Goal: Browse casually

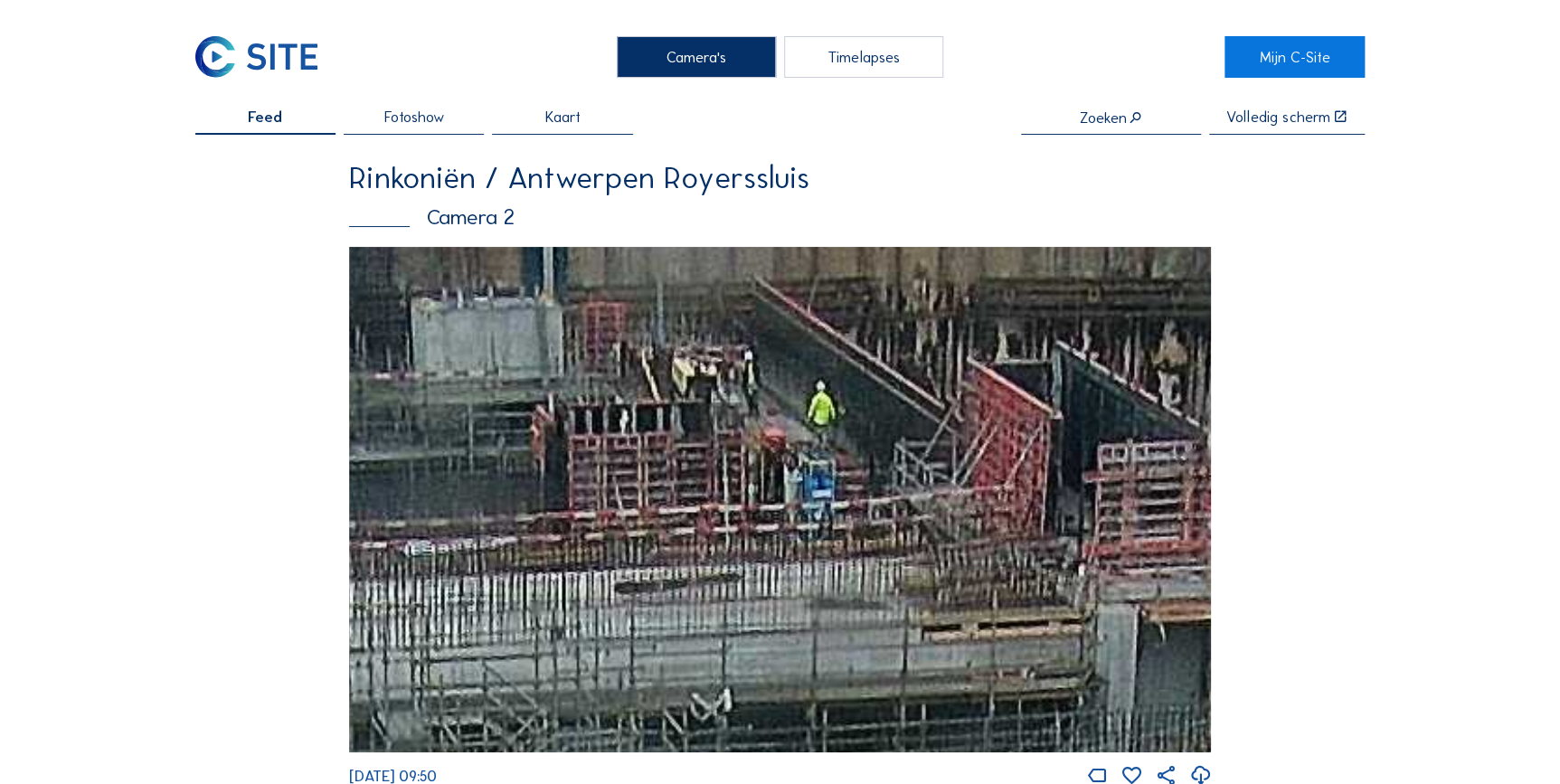
drag, startPoint x: 690, startPoint y: 310, endPoint x: 779, endPoint y: 414, distance: 136.9
click at [779, 414] on img at bounding box center [780, 499] width 863 height 505
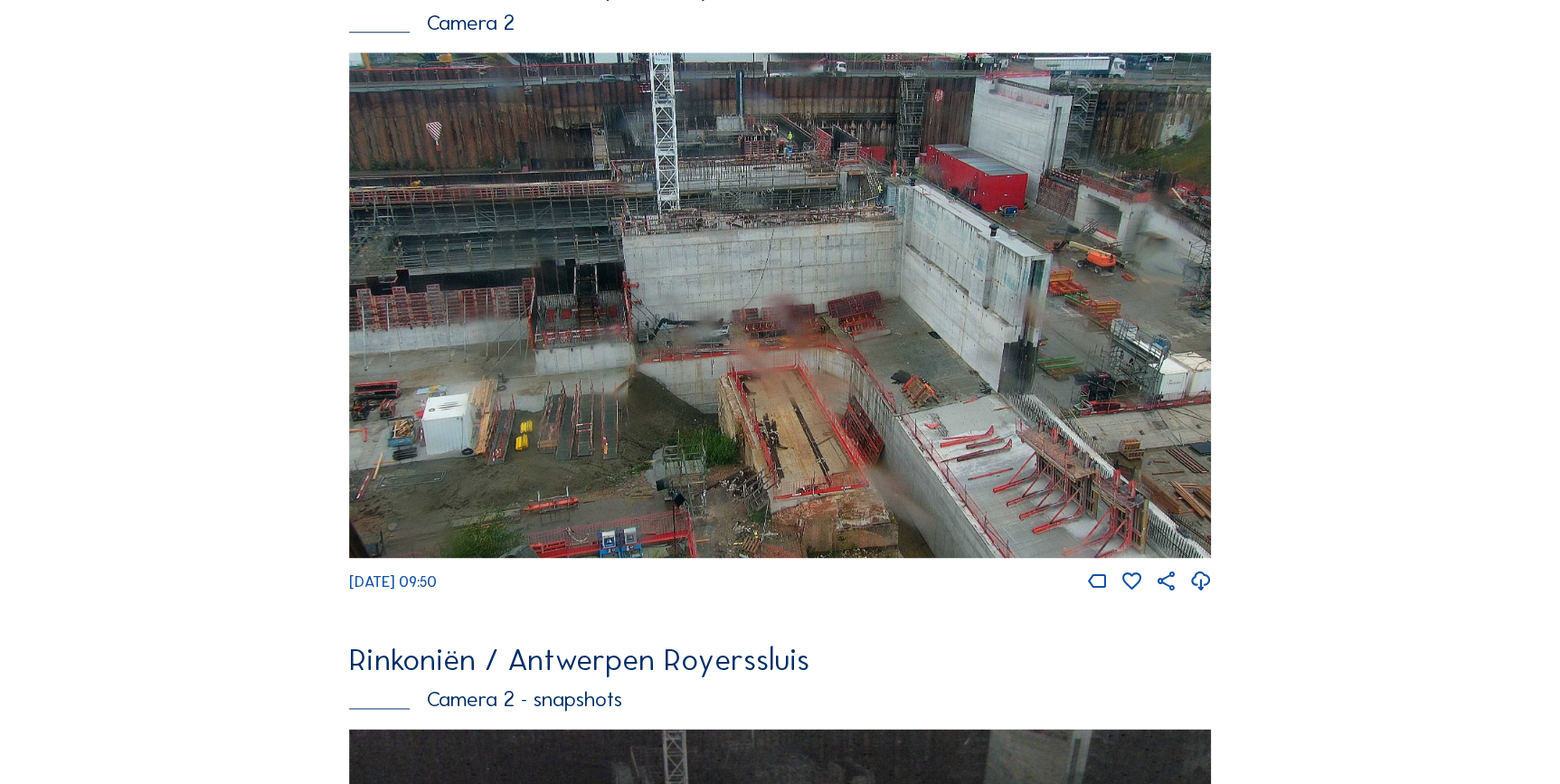
scroll to position [828, 0]
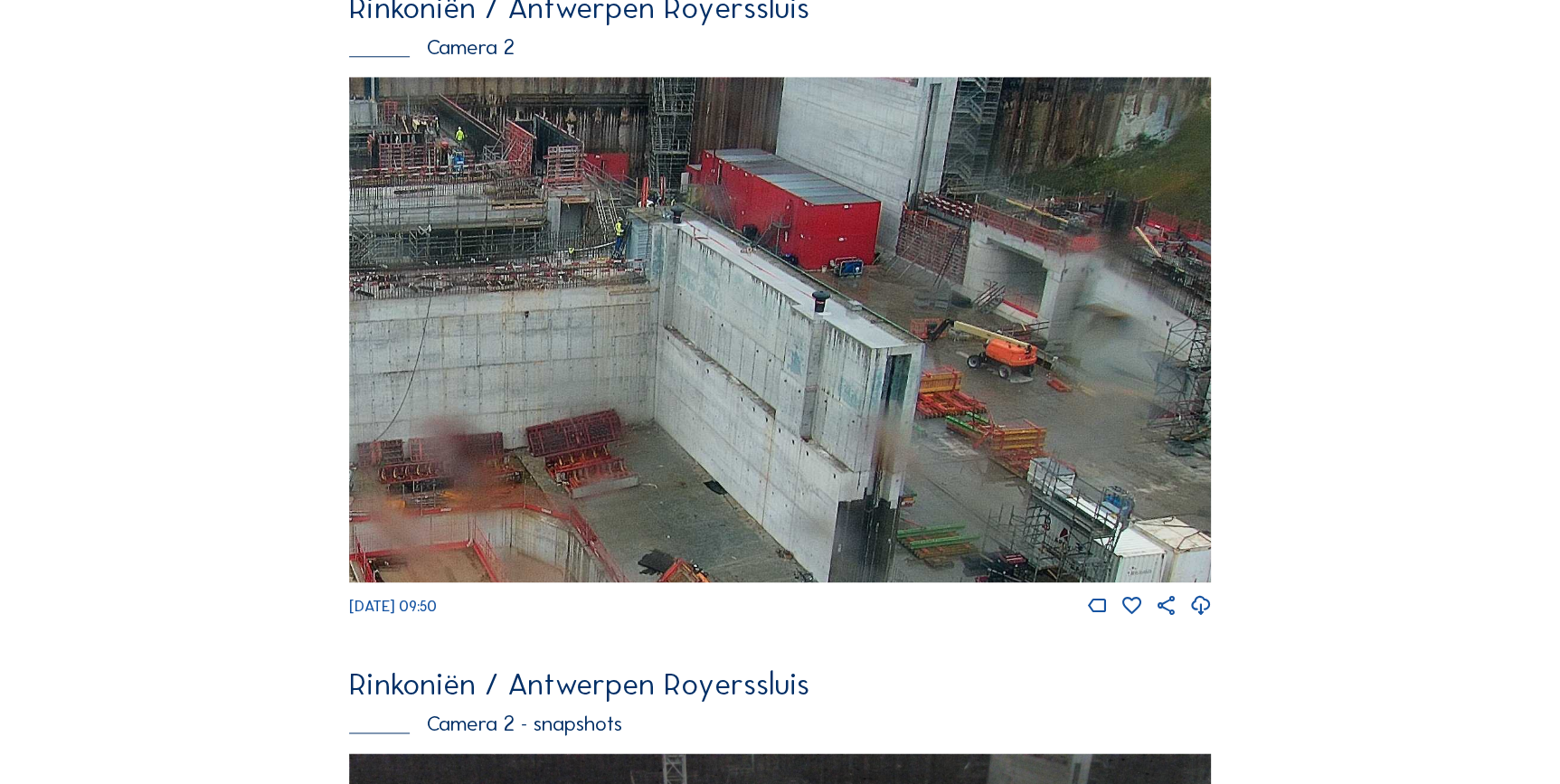
drag, startPoint x: 1138, startPoint y: 236, endPoint x: 882, endPoint y: 275, distance: 259.0
click at [886, 276] on img at bounding box center [780, 329] width 863 height 505
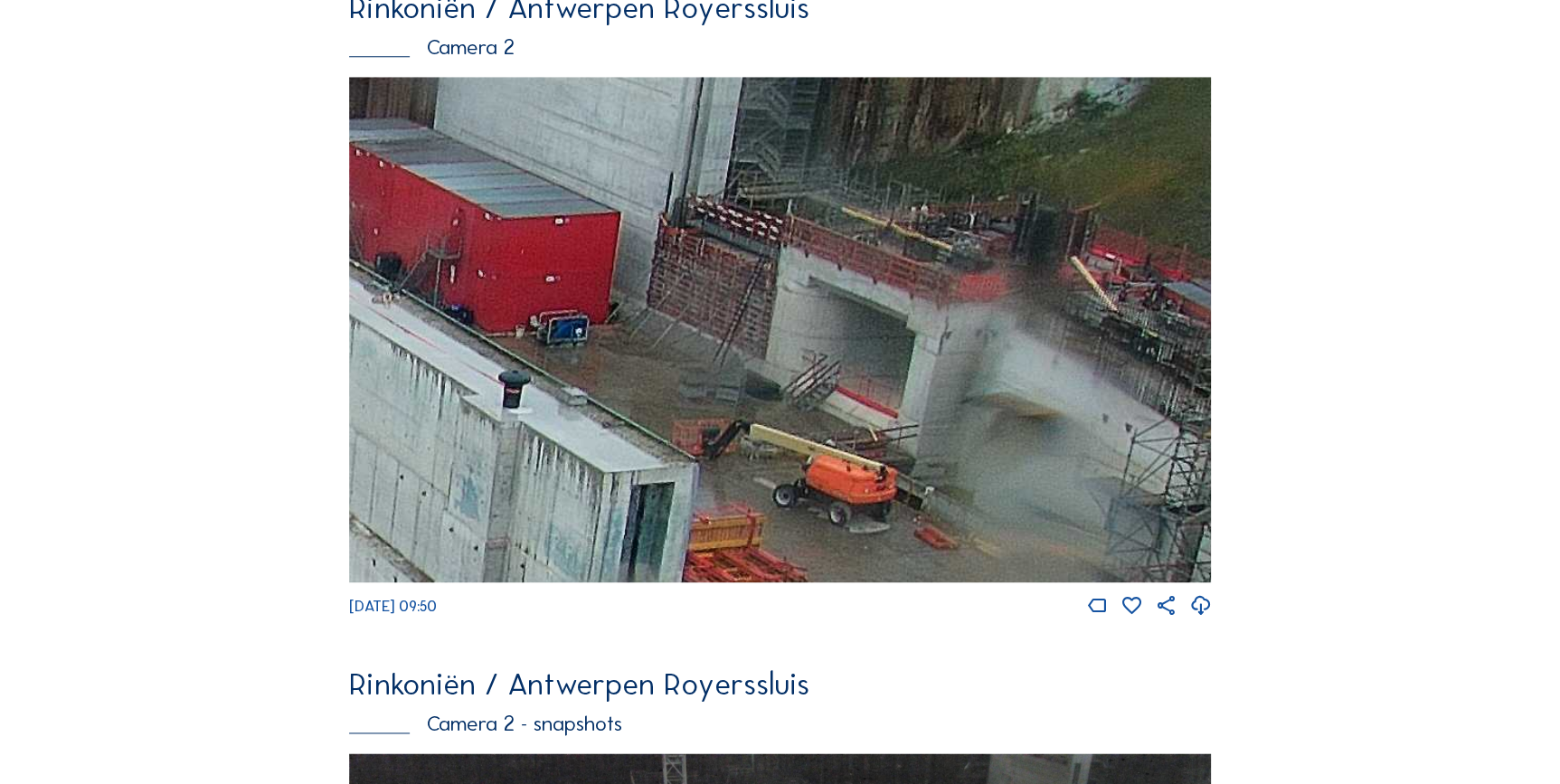
drag, startPoint x: 1088, startPoint y: 262, endPoint x: 797, endPoint y: 323, distance: 297.3
click at [797, 323] on img at bounding box center [780, 329] width 863 height 505
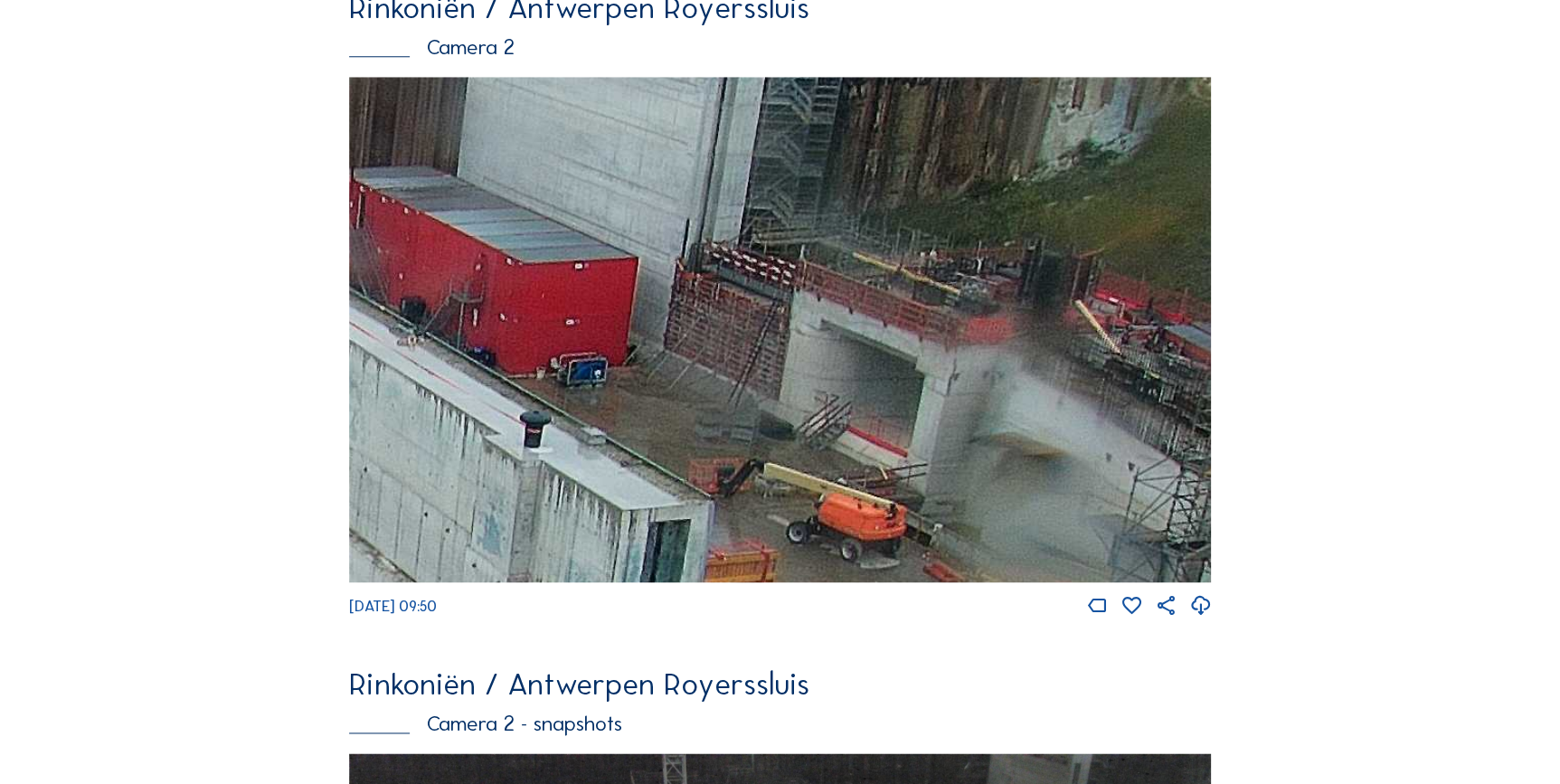
drag, startPoint x: 902, startPoint y: 263, endPoint x: 727, endPoint y: 298, distance: 178.5
click at [727, 298] on img at bounding box center [780, 329] width 863 height 505
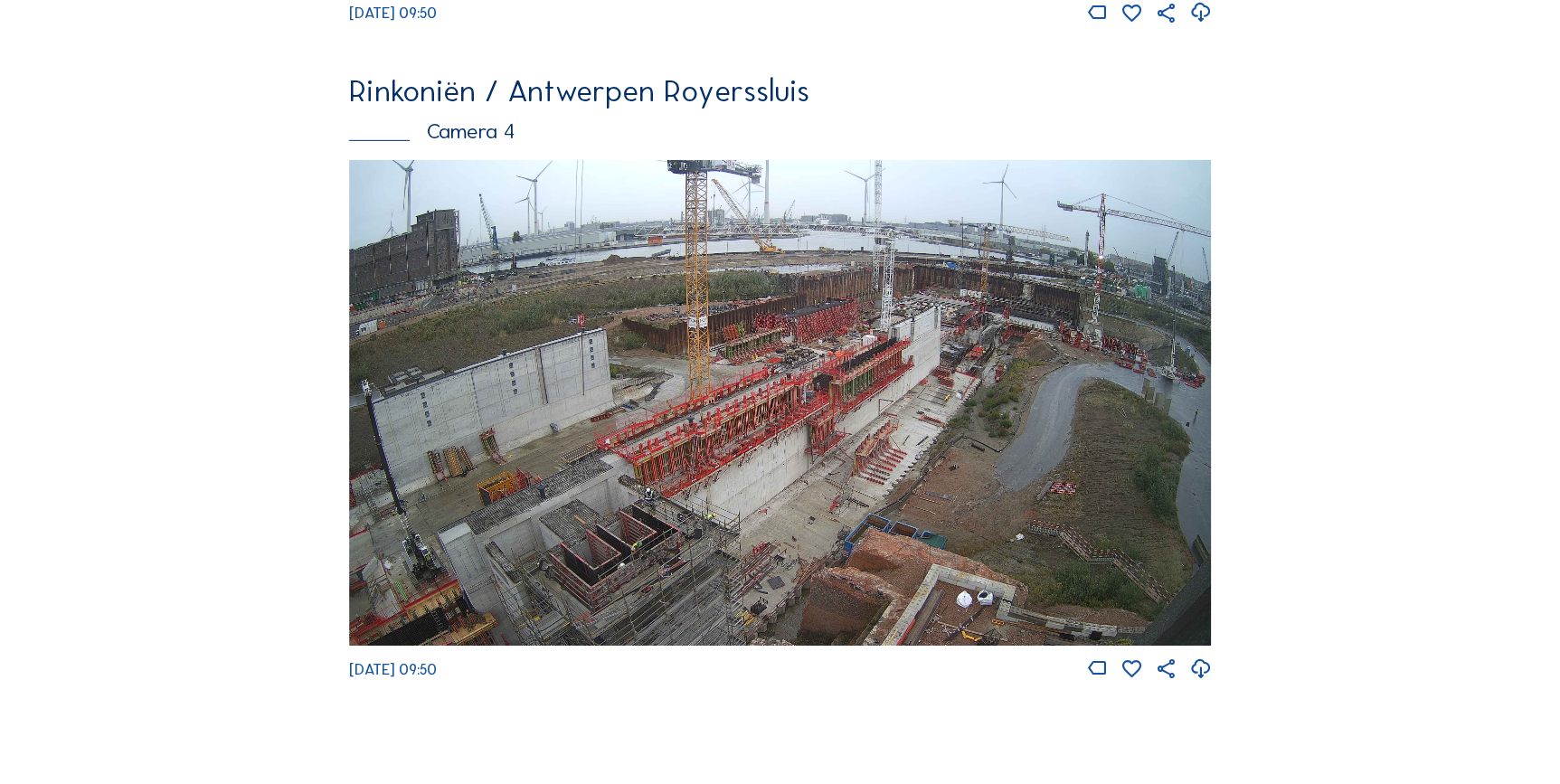
scroll to position [2800, 0]
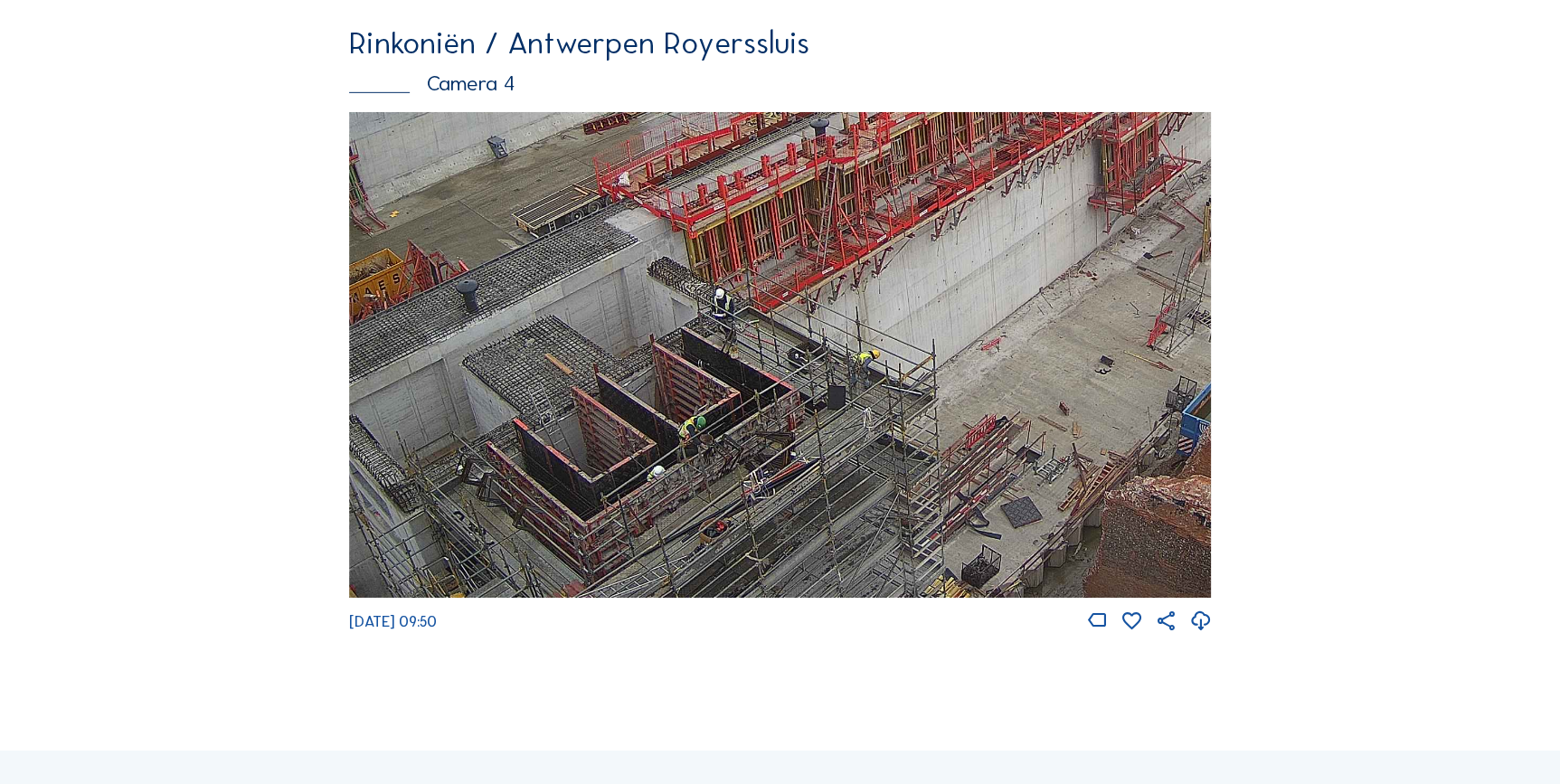
drag, startPoint x: 547, startPoint y: 505, endPoint x: 614, endPoint y: 397, distance: 127.1
click at [613, 398] on img at bounding box center [780, 355] width 863 height 485
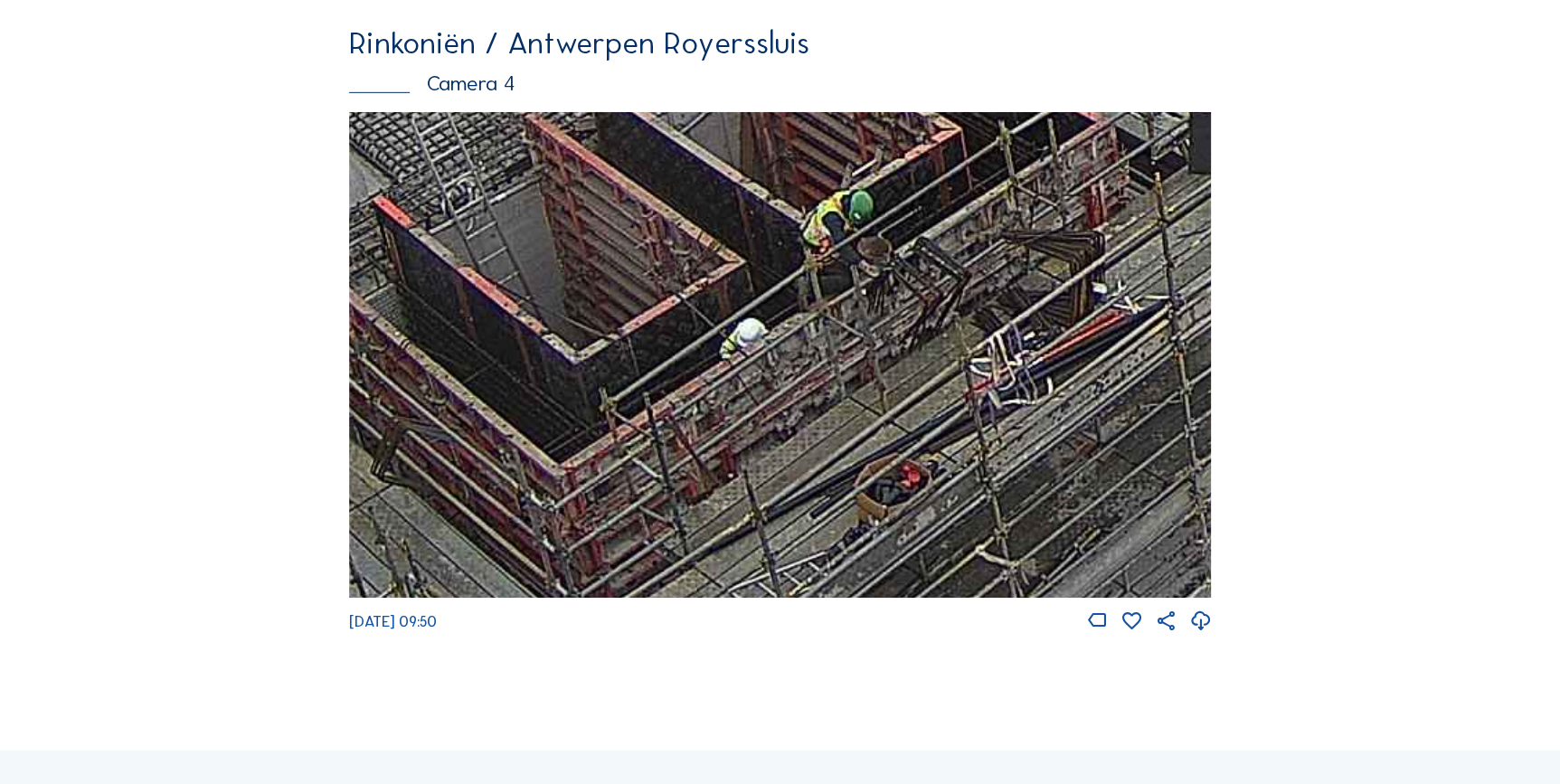
drag, startPoint x: 683, startPoint y: 378, endPoint x: 703, endPoint y: 364, distance: 24.4
click at [702, 365] on img at bounding box center [780, 355] width 863 height 485
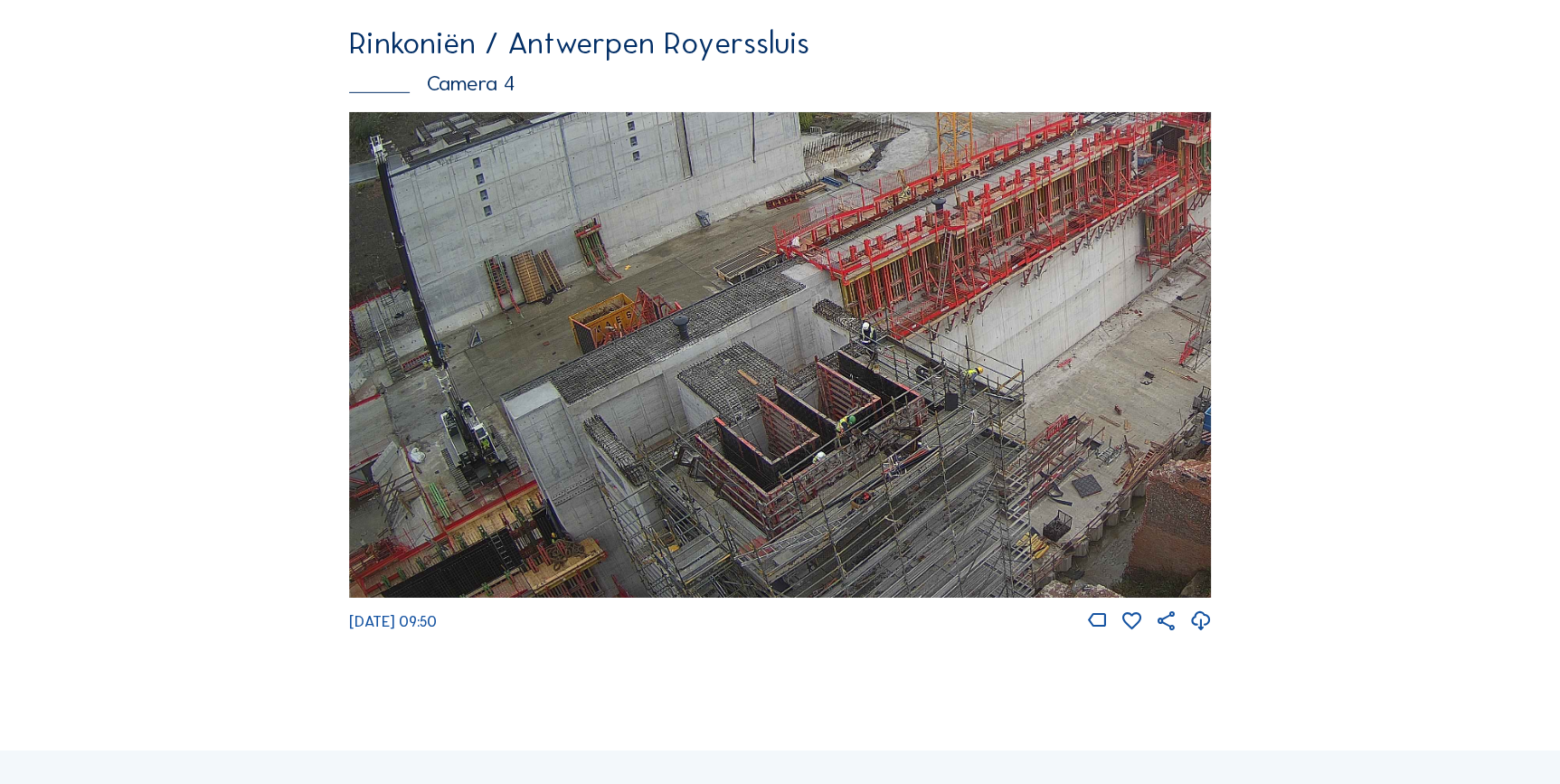
drag, startPoint x: 596, startPoint y: 422, endPoint x: 763, endPoint y: 324, distance: 193.6
click at [776, 317] on img at bounding box center [780, 355] width 863 height 485
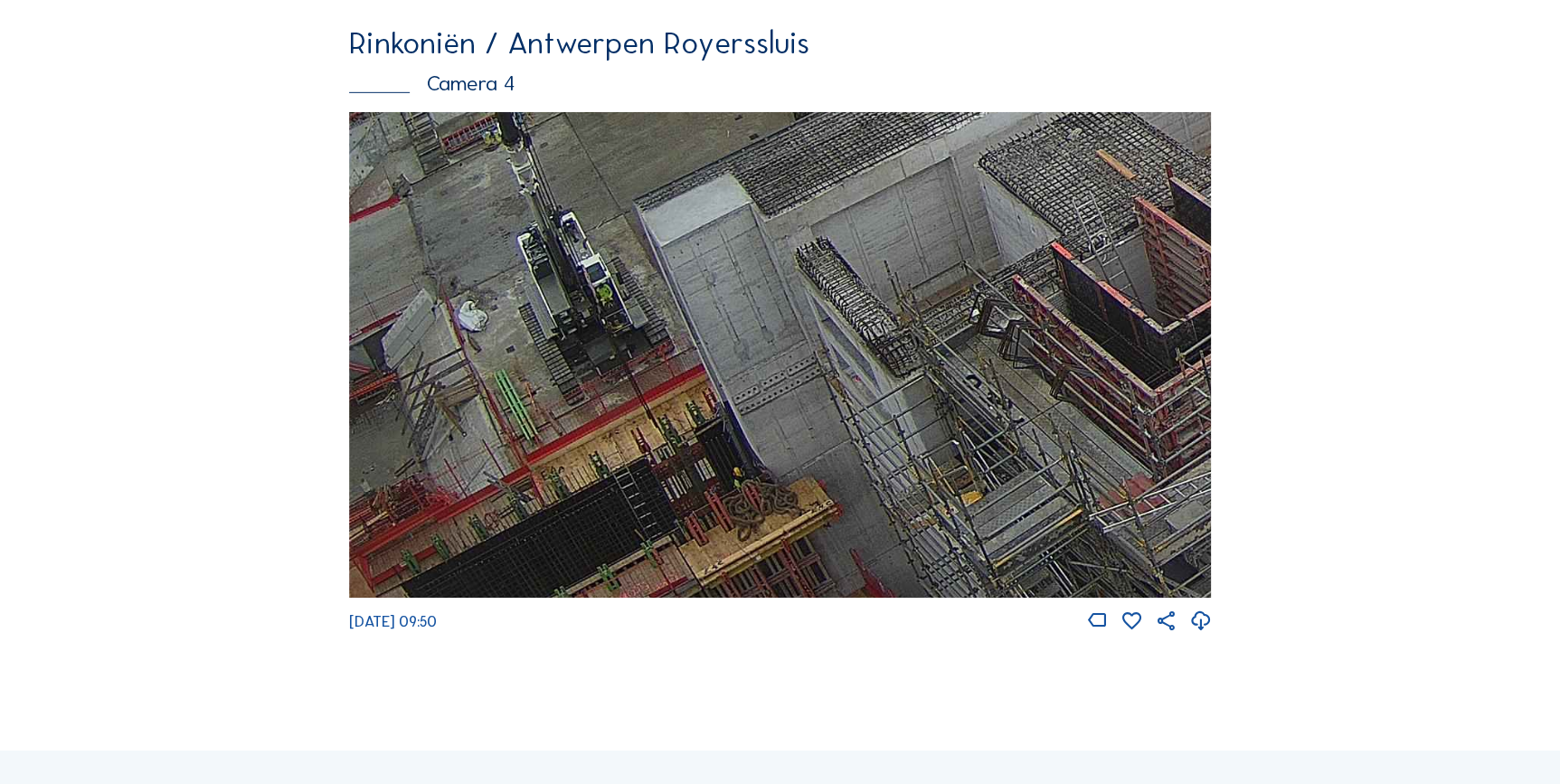
drag, startPoint x: 540, startPoint y: 411, endPoint x: 678, endPoint y: 256, distance: 207.5
click at [678, 256] on img at bounding box center [780, 355] width 863 height 485
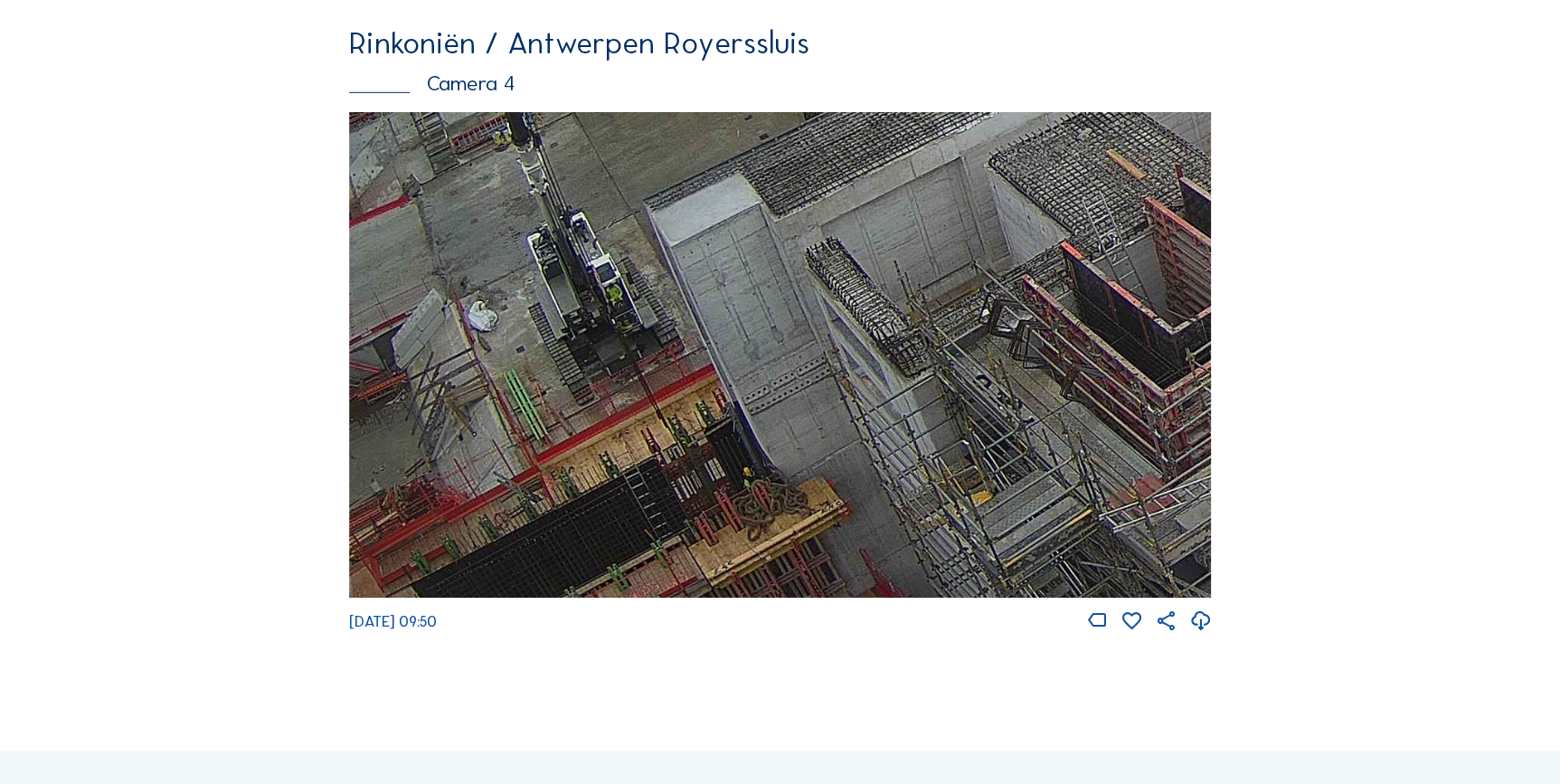
drag, startPoint x: 538, startPoint y: 441, endPoint x: 660, endPoint y: 353, distance: 150.4
click at [660, 353] on img at bounding box center [780, 355] width 863 height 485
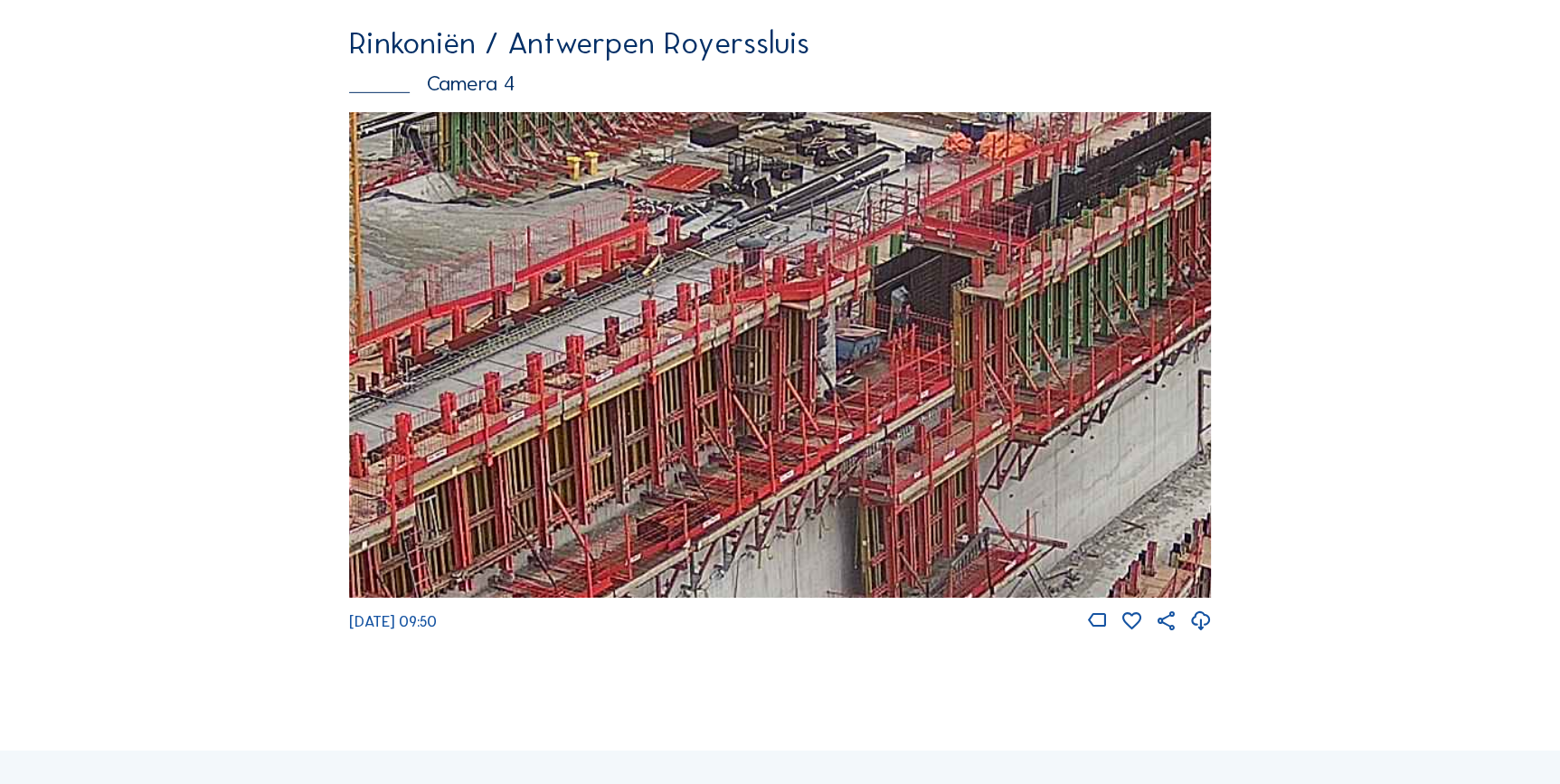
drag, startPoint x: 732, startPoint y: 389, endPoint x: 878, endPoint y: 372, distance: 147.0
click at [878, 372] on img at bounding box center [780, 355] width 863 height 485
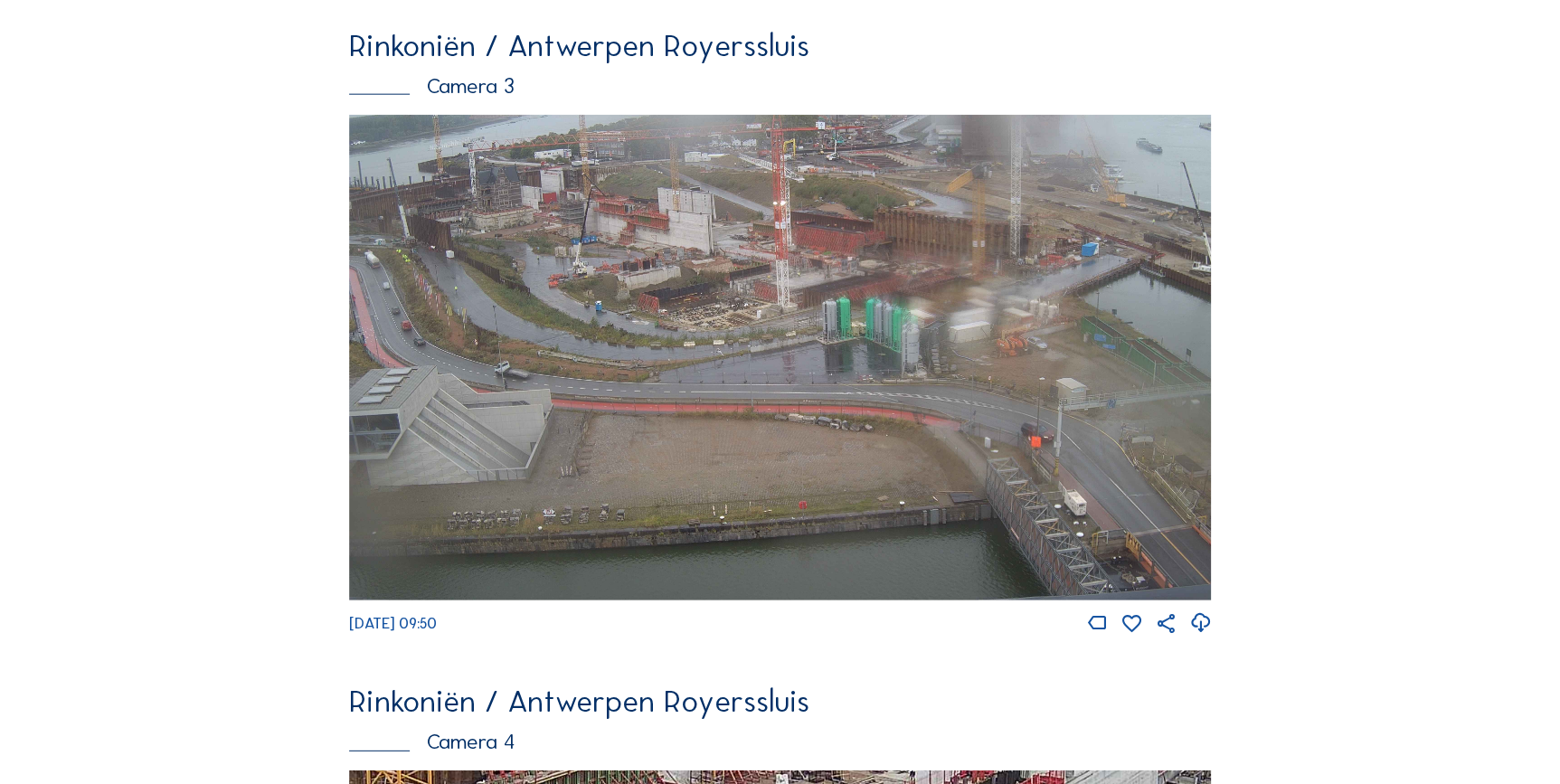
scroll to position [2061, 0]
